Goal: Information Seeking & Learning: Learn about a topic

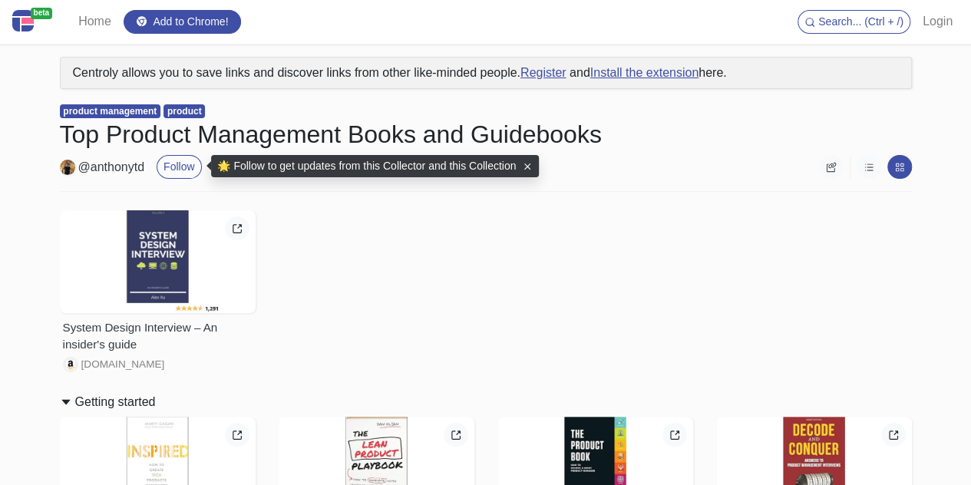
click at [650, 306] on div "System Design Interview – An insider's guide [DOMAIN_NAME]" at bounding box center [485, 293] width 875 height 178
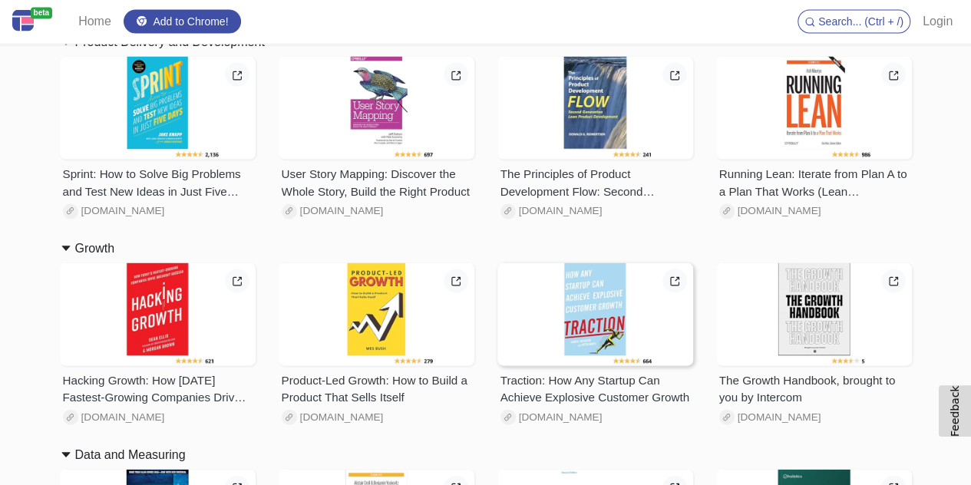
scroll to position [1536, 0]
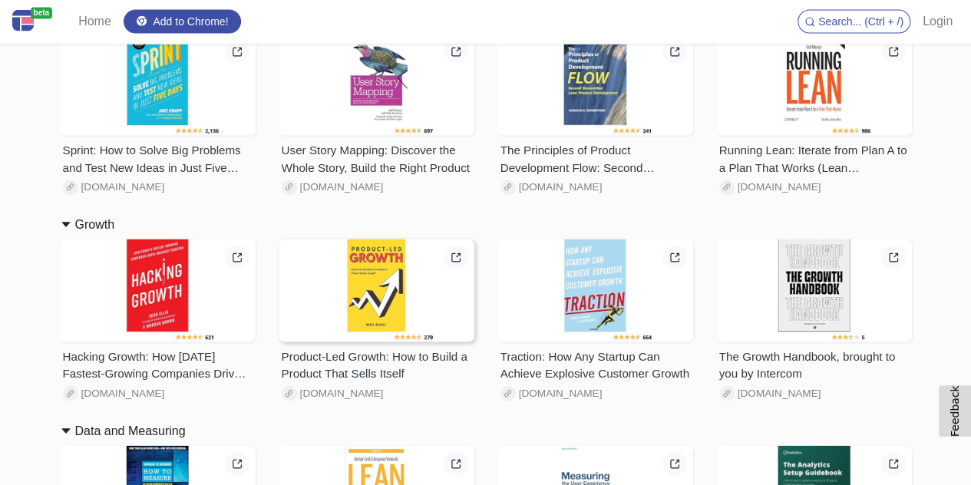
click at [382, 289] on div at bounding box center [377, 291] width 196 height 103
click at [92, 278] on div at bounding box center [158, 291] width 196 height 103
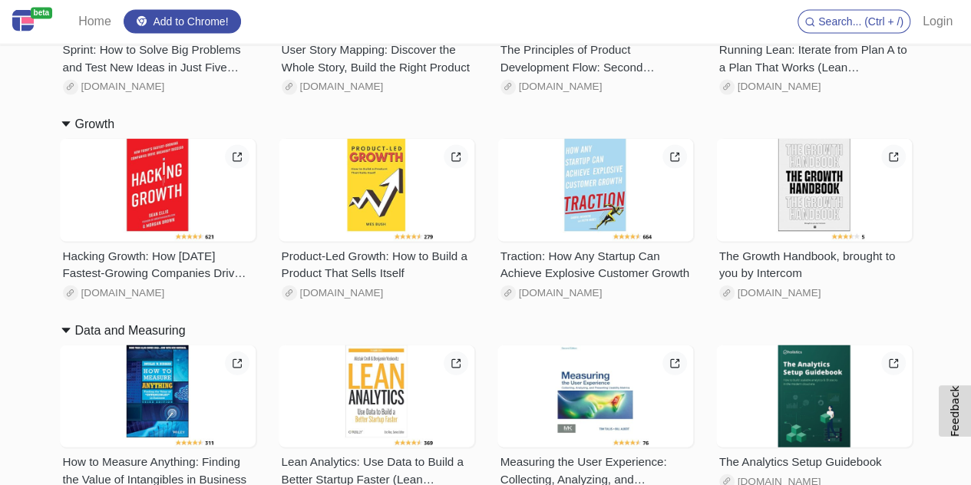
scroll to position [1536, 0]
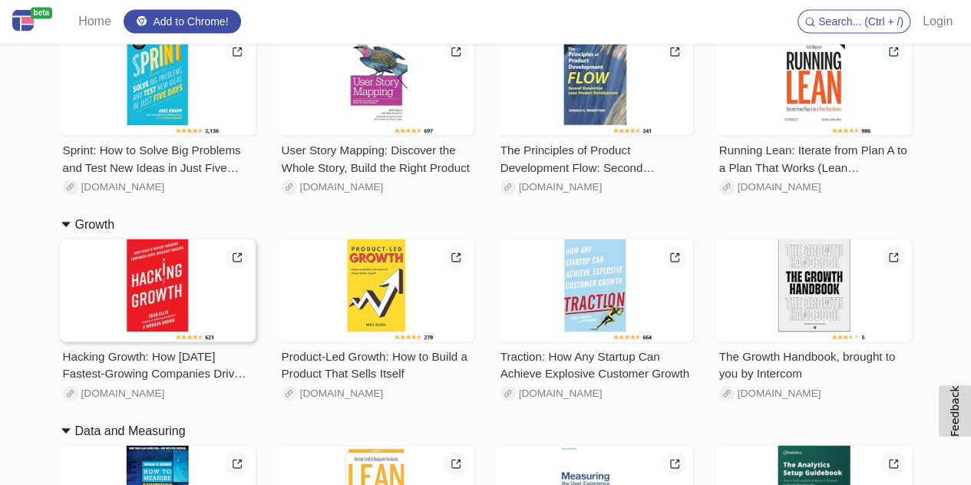
click at [172, 250] on div at bounding box center [158, 291] width 196 height 103
click at [422, 264] on div at bounding box center [377, 291] width 196 height 103
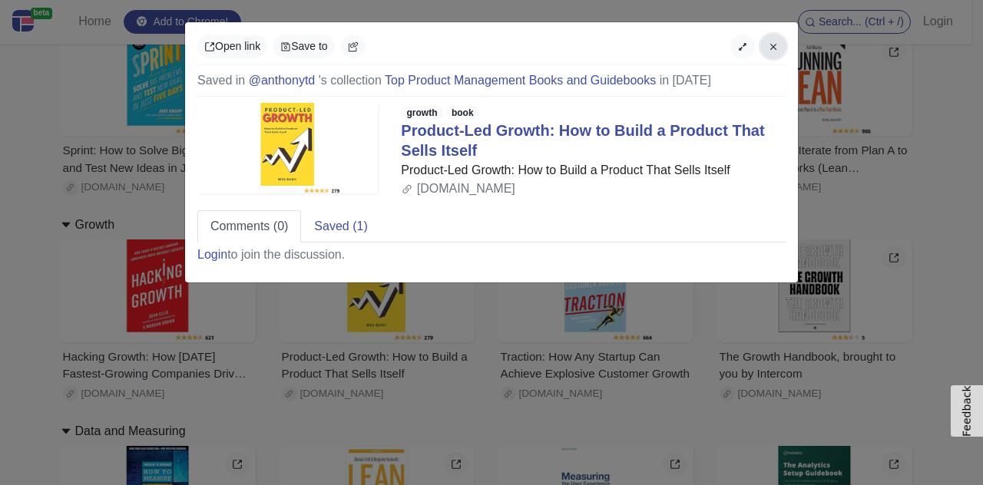
click at [779, 48] on icon "button" at bounding box center [773, 46] width 11 height 11
